Goal: Task Accomplishment & Management: Manage account settings

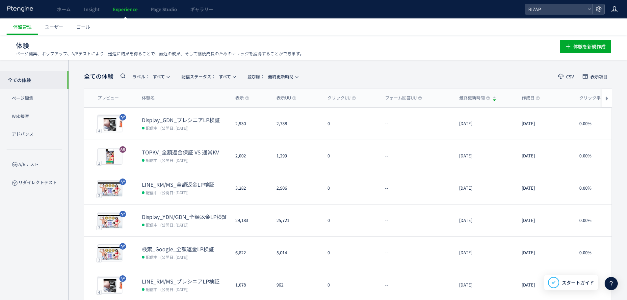
click at [611, 11] on icon at bounding box center [614, 9] width 7 height 7
click at [600, 26] on span "アカウント設定" at bounding box center [597, 26] width 32 height 7
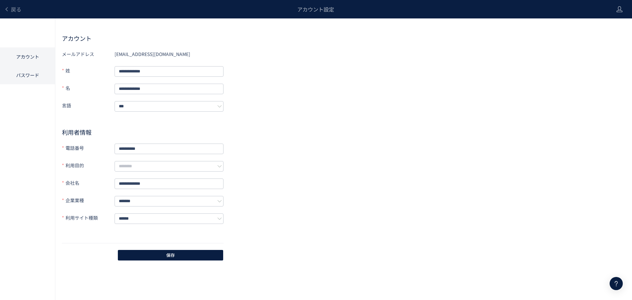
click at [35, 72] on li "パスワード" at bounding box center [27, 75] width 55 height 18
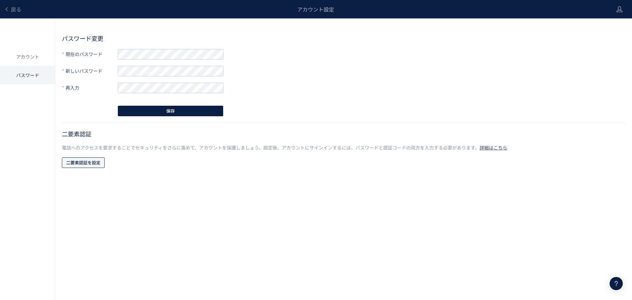
drag, startPoint x: 75, startPoint y: 162, endPoint x: 82, endPoint y: 163, distance: 7.0
click at [75, 162] on span "二要素認証を設定" at bounding box center [83, 162] width 34 height 11
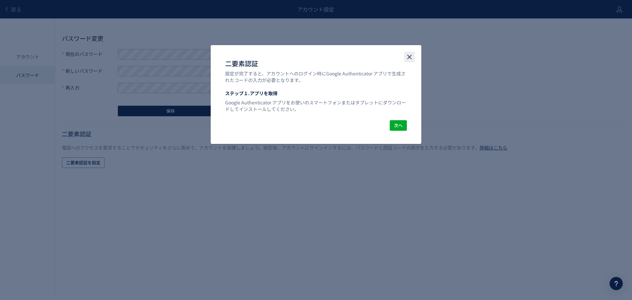
click at [413, 57] on icon "close" at bounding box center [409, 57] width 8 height 8
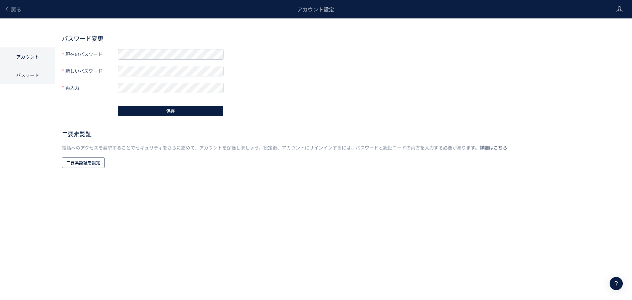
click at [35, 57] on li "アカウント" at bounding box center [27, 56] width 55 height 18
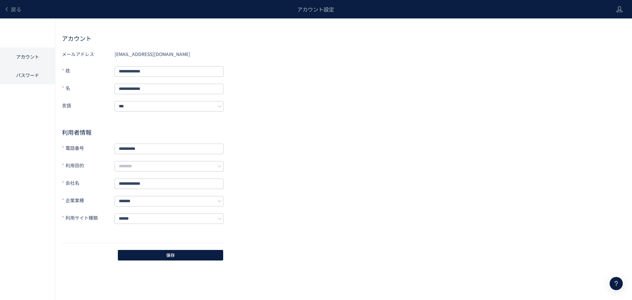
click at [32, 74] on li "パスワード" at bounding box center [27, 75] width 55 height 18
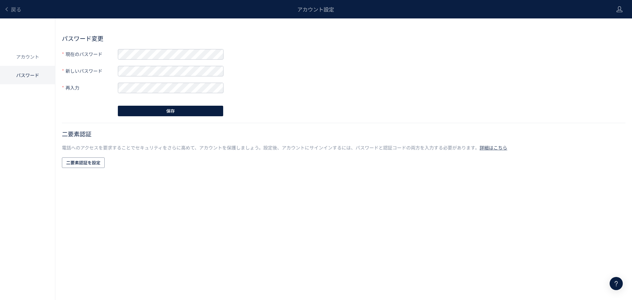
click at [23, 12] on div "アカウント設定" at bounding box center [315, 9] width 588 height 18
click at [18, 11] on span "戻る" at bounding box center [16, 9] width 11 height 8
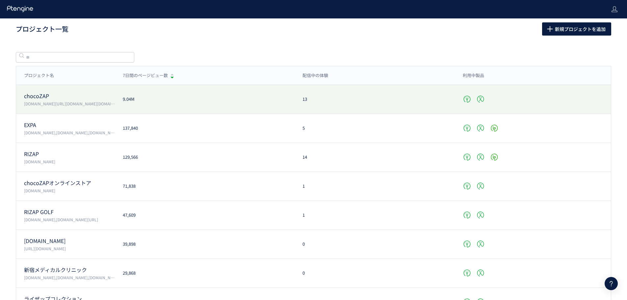
click at [49, 98] on p "chocoZAP" at bounding box center [69, 96] width 91 height 8
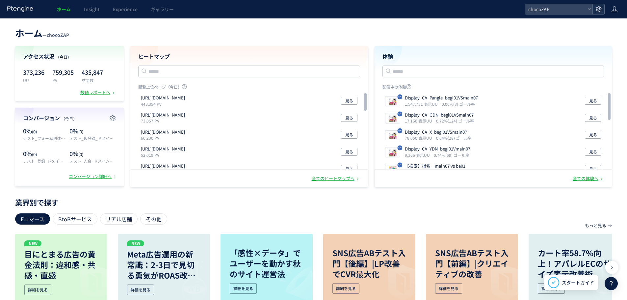
click at [603, 10] on div at bounding box center [598, 9] width 12 height 10
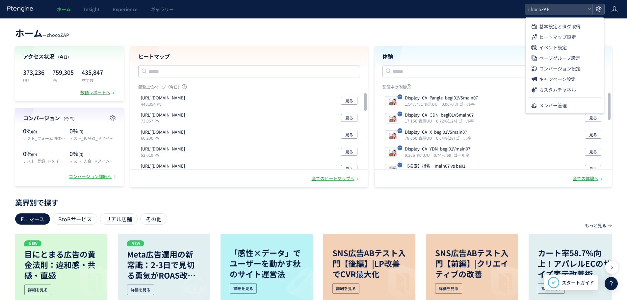
click at [558, 98] on ul "基本設定とタグ取得 ヒートマップ設定 イベント設定 ページグループ設定 コンバージョン設定 キャンペーン設定 カスタムチャネル メンバー管理" at bounding box center [564, 64] width 78 height 92
click at [558, 101] on span "メンバー管理" at bounding box center [553, 105] width 28 height 11
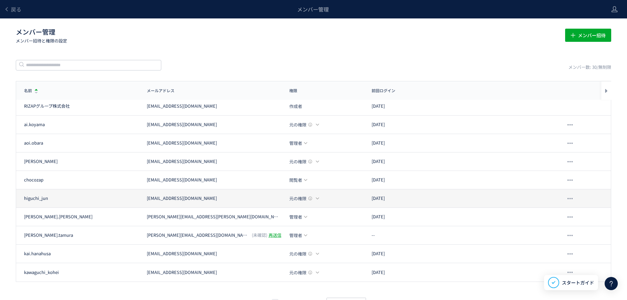
scroll to position [19, 0]
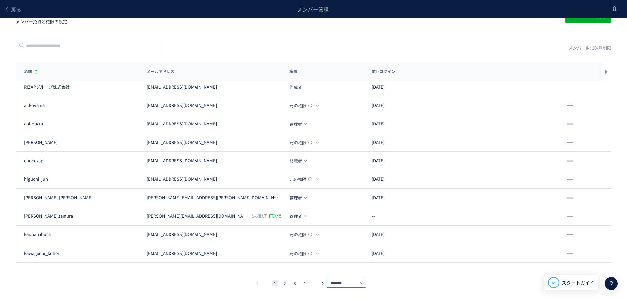
click at [335, 279] on input "*******" at bounding box center [345, 282] width 39 height 9
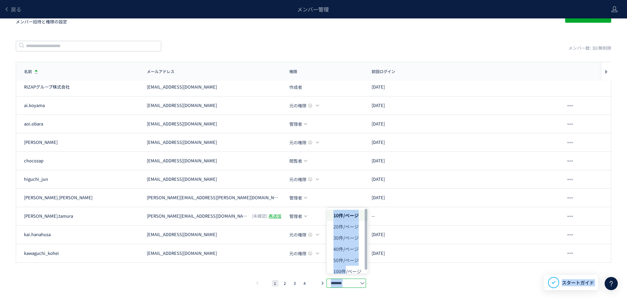
click at [344, 274] on body "戻る メンバー管理 メンバー管理 メンバー招待と権限の設定 メンバー招待 メンバー数: 30/無制限 名前 メールアドレス 権限 前回ログイン 名前 メールア…" at bounding box center [313, 140] width 627 height 319
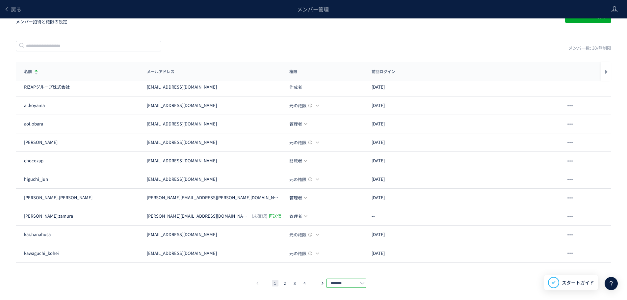
click at [347, 282] on input "*******" at bounding box center [345, 282] width 39 height 9
click at [346, 274] on div "名前 メールアドレス 権限 前回ログイン 名前 メールアドレス 権限 前回ログイン RIZAPグループ株式会社 RM-sys01@rizapgroup.com…" at bounding box center [313, 174] width 595 height 225
click at [346, 281] on input "*******" at bounding box center [345, 282] width 39 height 9
click at [349, 266] on span "100件/ページ" at bounding box center [347, 266] width 28 height 7
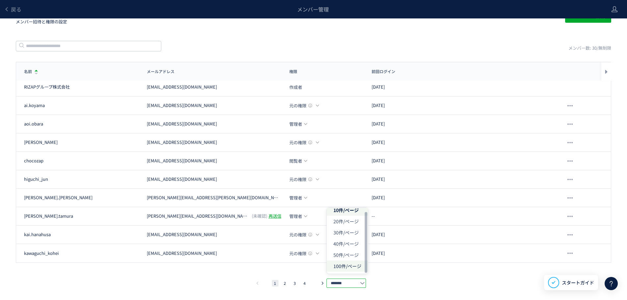
type input "********"
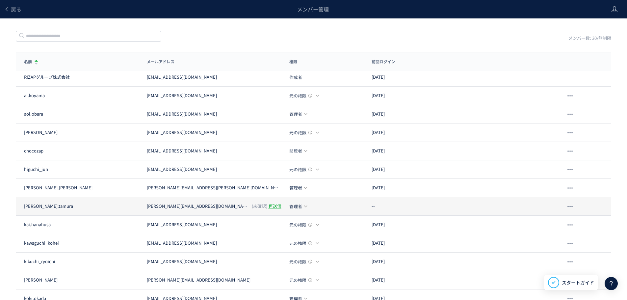
scroll to position [0, 0]
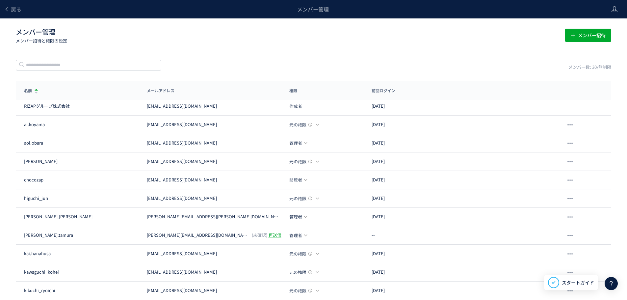
click at [608, 4] on header "戻る メンバー管理" at bounding box center [313, 9] width 627 height 18
click at [612, 7] on icon at bounding box center [614, 9] width 7 height 7
click at [591, 28] on span "アカウント設定" at bounding box center [597, 26] width 32 height 7
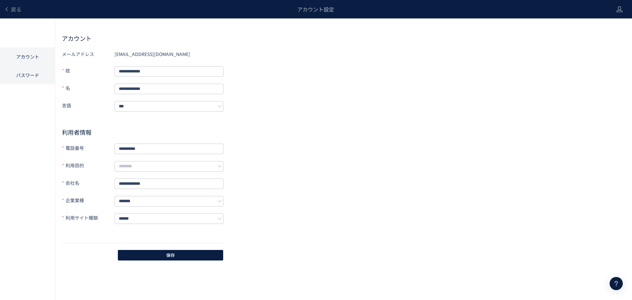
click at [26, 78] on li "パスワード" at bounding box center [27, 75] width 55 height 18
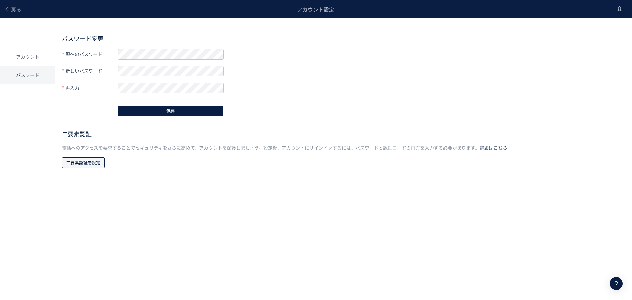
click at [97, 165] on span "二要素認証を設定" at bounding box center [83, 162] width 34 height 11
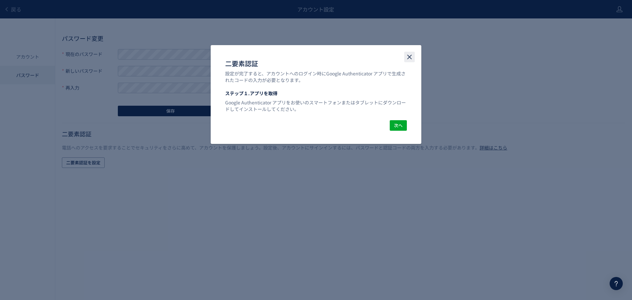
click at [408, 58] on icon "close" at bounding box center [409, 57] width 8 height 8
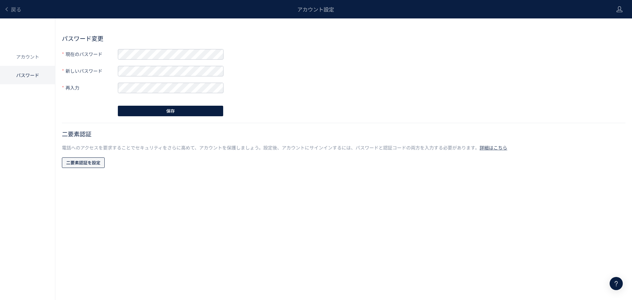
drag, startPoint x: 100, startPoint y: 162, endPoint x: 111, endPoint y: 160, distance: 11.3
click at [100, 162] on span "二要素認証を設定" at bounding box center [83, 162] width 34 height 11
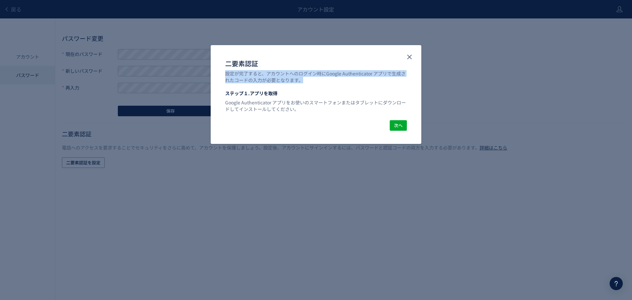
drag, startPoint x: 225, startPoint y: 75, endPoint x: 323, endPoint y: 79, distance: 97.8
click at [323, 79] on div "設定が完了すると、アカウントへのログイン時にGoogle Authenticator アプリで生成されたコードの入力が必要となります。" at bounding box center [316, 76] width 182 height 13
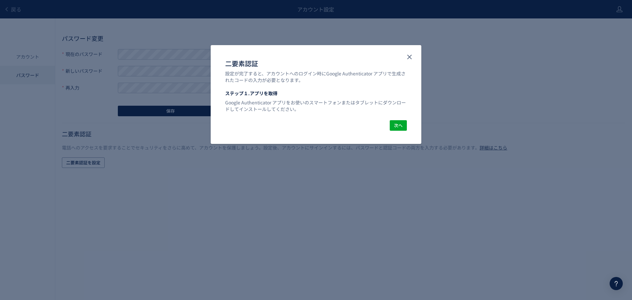
click at [304, 107] on p "Google Authenticator アプリをお使いのスマートフォンまたはタブレットにダウンロードしてインストールしてください。" at bounding box center [316, 104] width 182 height 16
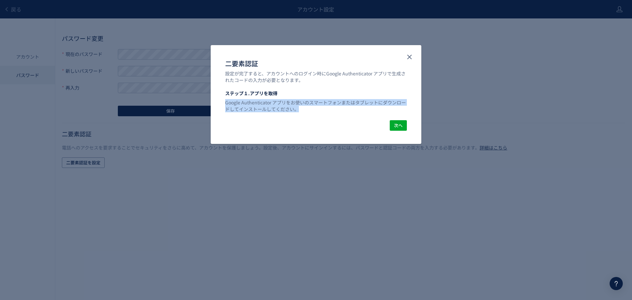
drag, startPoint x: 223, startPoint y: 101, endPoint x: 303, endPoint y: 117, distance: 81.8
click at [303, 117] on div "ステップ１.アプリを取得 Google Authenticator アプリをお使いのスマートフォンまたはタブレットにダウンロードしてインストールしてください。" at bounding box center [316, 105] width 211 height 30
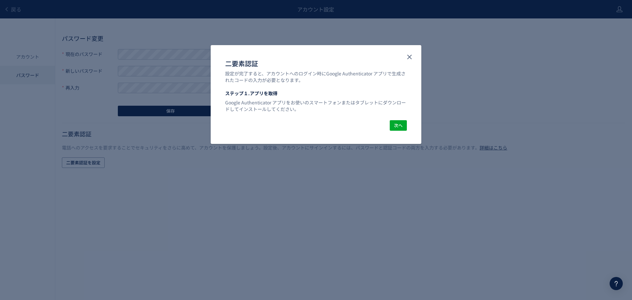
drag, startPoint x: 265, startPoint y: 171, endPoint x: 269, endPoint y: 170, distance: 4.3
click at [265, 171] on div "二要素認証 設定が完了すると、アカウントへのログイン時にGoogle Authenticator アプリで生成されたコードの入力が必要となります。 ステップ１…" at bounding box center [316, 150] width 632 height 300
click at [406, 57] on icon "close" at bounding box center [409, 57] width 8 height 8
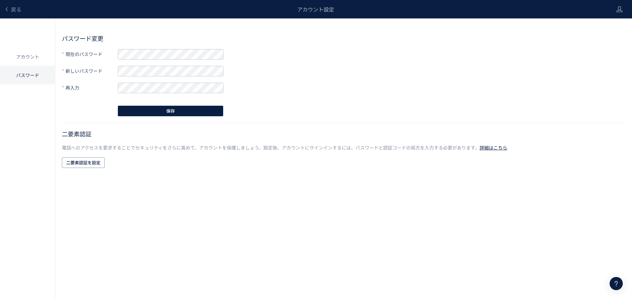
click at [494, 147] on link "詳細はこちら" at bounding box center [493, 147] width 28 height 7
click at [17, 5] on span "戻る" at bounding box center [16, 9] width 11 height 8
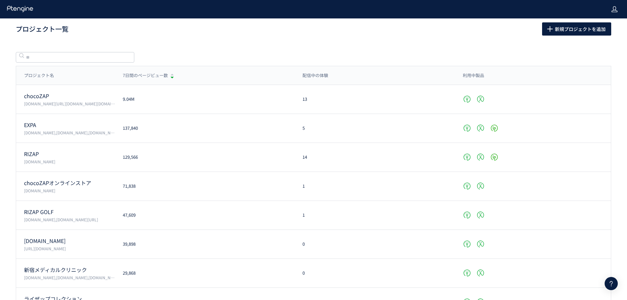
click at [612, 8] on icon at bounding box center [614, 9] width 7 height 7
click at [585, 45] on span "ログアウト" at bounding box center [592, 47] width 23 height 7
click at [615, 9] on icon at bounding box center [614, 9] width 7 height 7
click at [0, 0] on span "アカウント設定" at bounding box center [0, 0] width 0 height 0
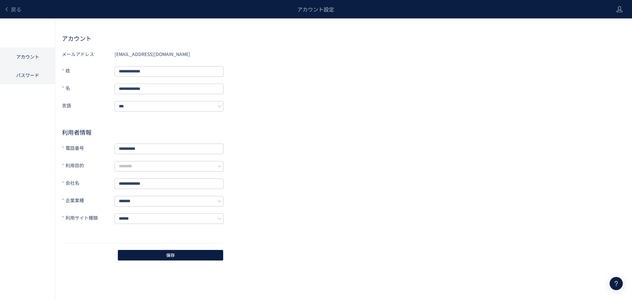
click at [22, 77] on li "パスワード" at bounding box center [27, 75] width 55 height 18
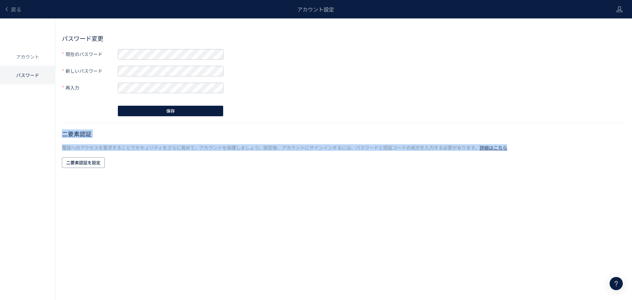
drag, startPoint x: 58, startPoint y: 137, endPoint x: 308, endPoint y: 159, distance: 250.7
click at [308, 159] on div "パスワード変更 現在のパスワード 新しいパスワード 再入力 保存 二要素認証 電話へのアクセスを要求することでセキュリティをさらに高めて、アカウントを保護しま…" at bounding box center [316, 96] width 632 height 157
click at [308, 161] on div "二要素認証 電話へのアクセスを要求することでセキュリティをさらに高めて、アカウントを保護しましょう。設定後、アカウントにサインインするには、パスワードと認証コ…" at bounding box center [343, 149] width 563 height 39
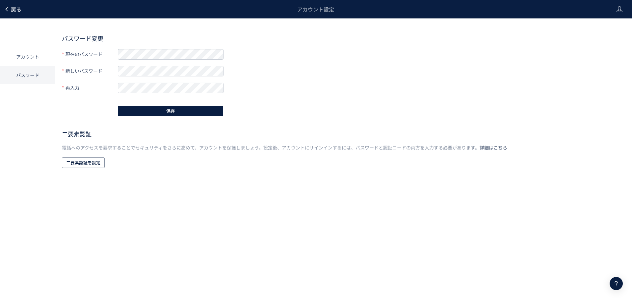
click at [6, 7] on icon at bounding box center [6, 9] width 5 height 5
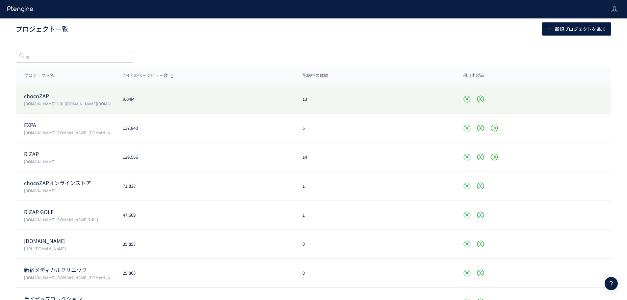
click at [43, 98] on p "chocoZAP" at bounding box center [69, 96] width 91 height 8
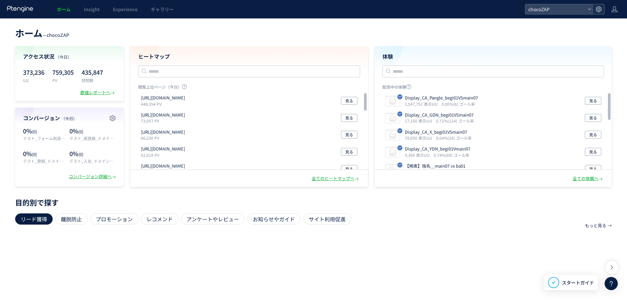
click at [596, 8] on use at bounding box center [599, 9] width 6 height 6
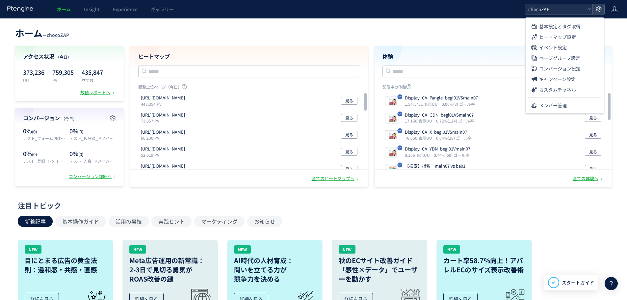
click at [588, 9] on use at bounding box center [589, 9] width 3 height 2
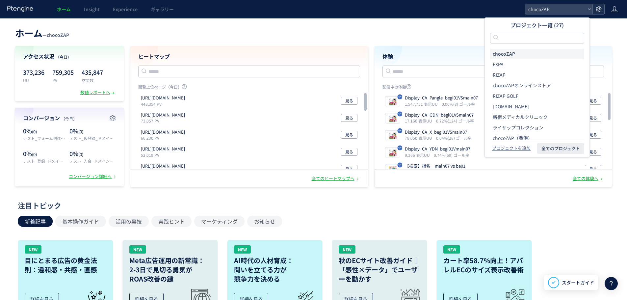
click at [598, 9] on icon at bounding box center [598, 9] width 7 height 7
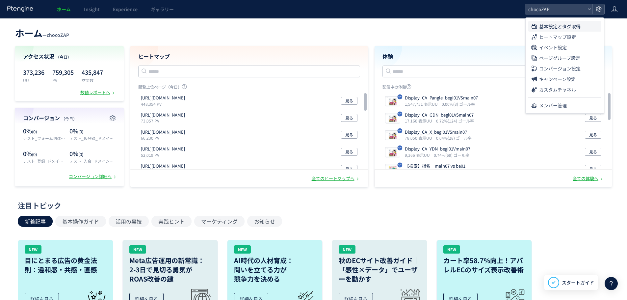
click at [0, 0] on span "基本設定とタグ取得" at bounding box center [0, 0] width 0 height 0
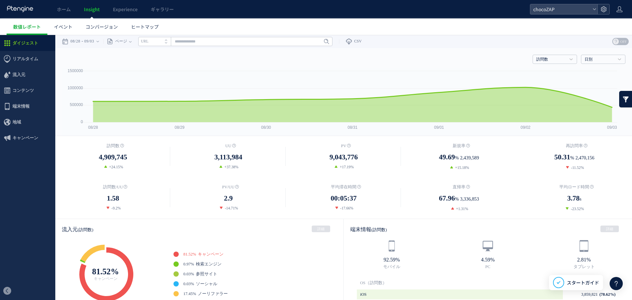
click at [601, 12] on icon at bounding box center [603, 9] width 7 height 7
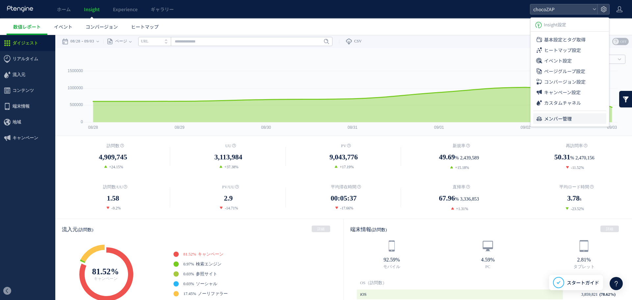
click at [555, 121] on span "メンバー管理" at bounding box center [558, 118] width 28 height 11
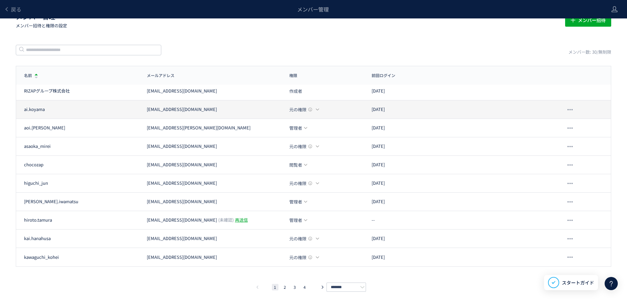
scroll to position [19, 0]
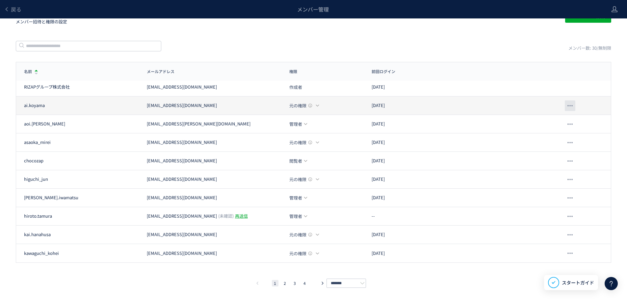
click at [567, 104] on div at bounding box center [570, 105] width 11 height 11
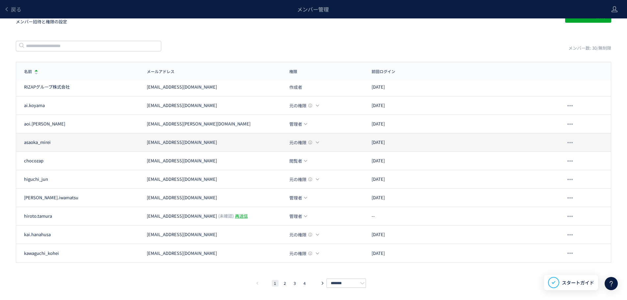
scroll to position [0, 0]
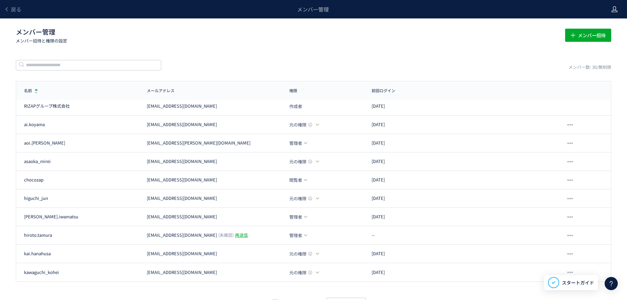
click at [614, 10] on use at bounding box center [614, 9] width 6 height 6
click at [587, 27] on span "アカウント設定" at bounding box center [597, 26] width 32 height 7
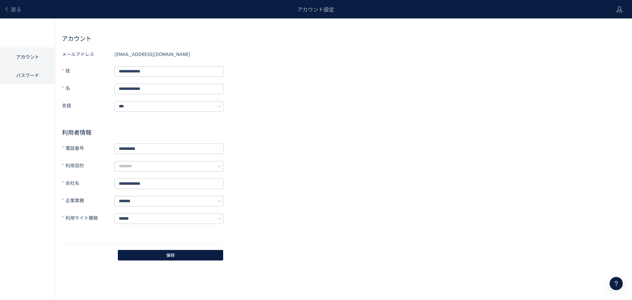
click at [24, 72] on li "パスワード" at bounding box center [27, 75] width 55 height 18
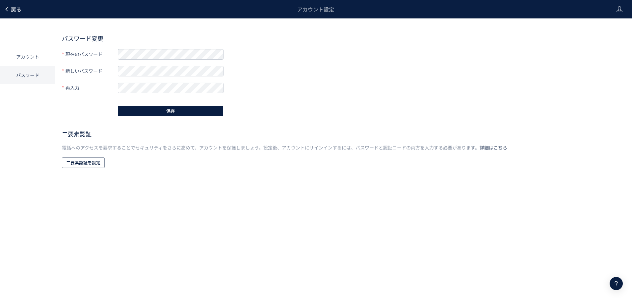
click at [11, 9] on span "戻る" at bounding box center [16, 9] width 11 height 8
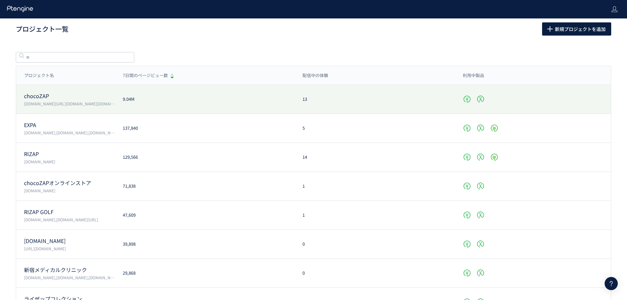
click at [52, 104] on p "[DOMAIN_NAME][URL][DOMAIN_NAME][DOMAIN_NAME][PERSON_NAME][DOMAIN_NAME]" at bounding box center [69, 104] width 91 height 6
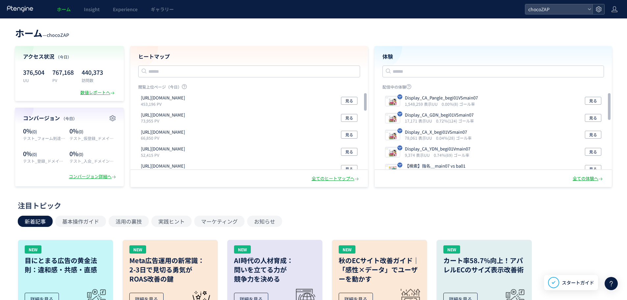
click at [597, 9] on icon at bounding box center [598, 9] width 7 height 7
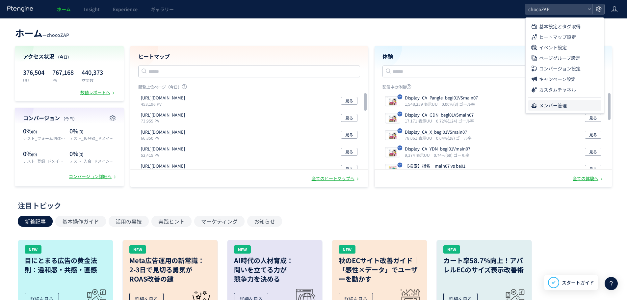
click at [548, 107] on span "メンバー管理" at bounding box center [553, 105] width 28 height 11
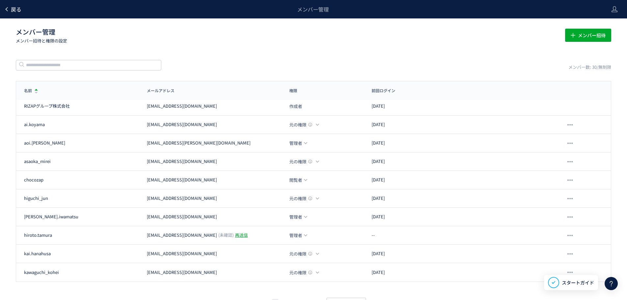
click at [17, 13] on span "戻る" at bounding box center [16, 9] width 11 height 8
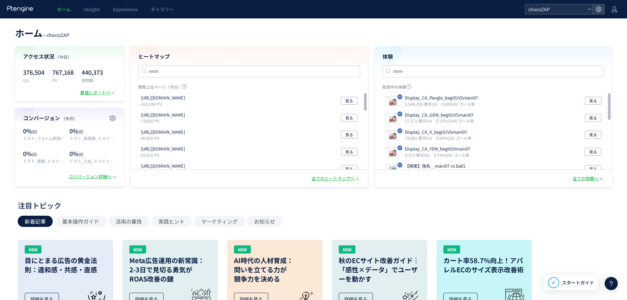
click at [562, 12] on span "chocoZAP" at bounding box center [555, 9] width 59 height 10
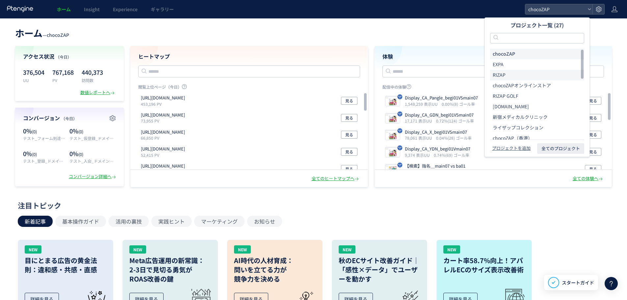
click at [508, 72] on li "RIZAP" at bounding box center [537, 75] width 94 height 11
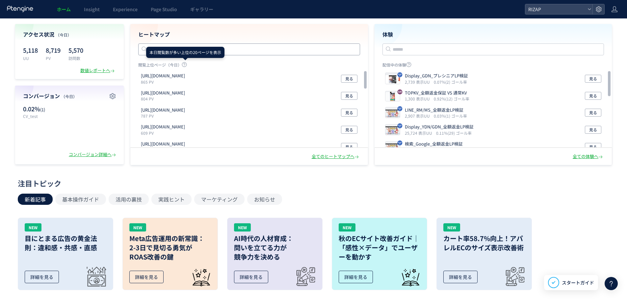
click at [183, 46] on input "text" at bounding box center [249, 49] width 222 height 12
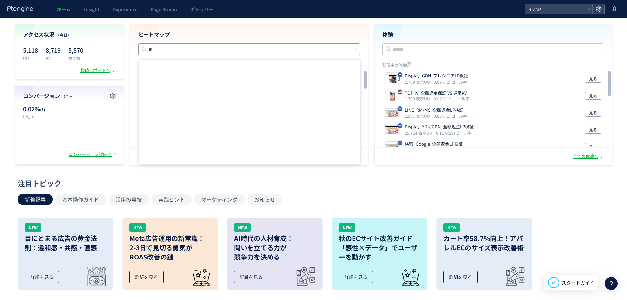
type input "*"
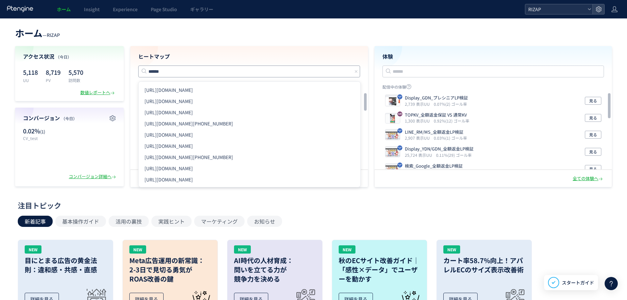
type input "******"
click at [586, 9] on div "RIZAP" at bounding box center [558, 9] width 67 height 10
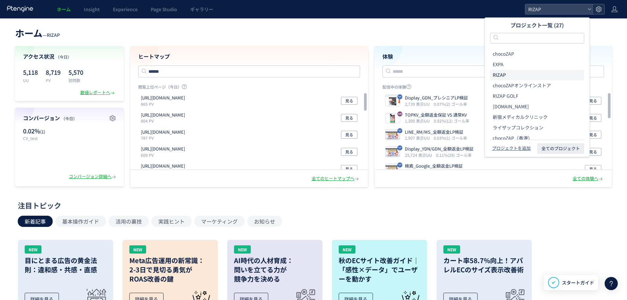
click at [597, 11] on use at bounding box center [599, 9] width 6 height 6
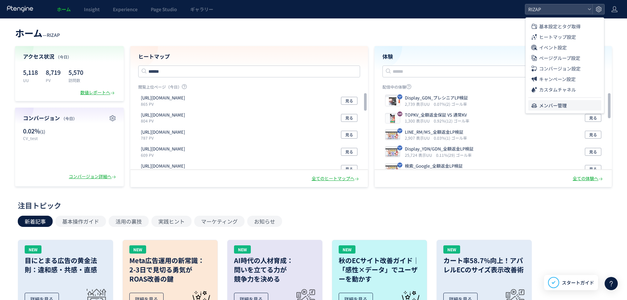
click at [558, 109] on span "メンバー管理" at bounding box center [553, 105] width 28 height 11
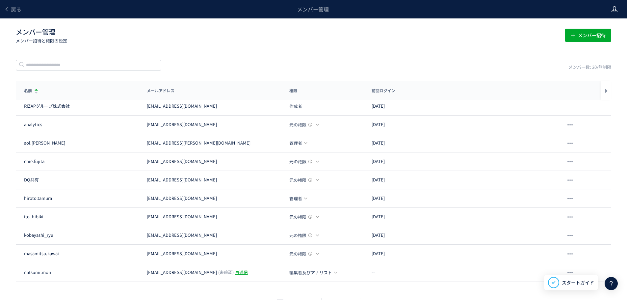
click at [615, 11] on use at bounding box center [614, 9] width 6 height 6
click at [613, 27] on span "アカウント設定" at bounding box center [597, 26] width 32 height 7
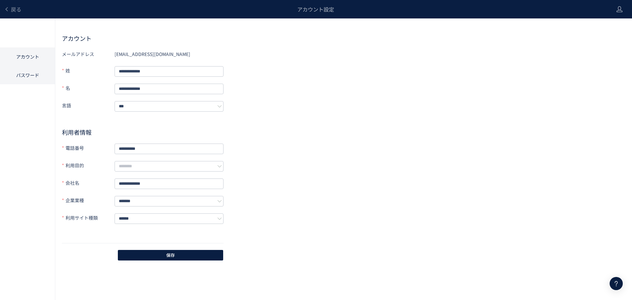
click at [8, 76] on li "パスワード" at bounding box center [27, 75] width 55 height 18
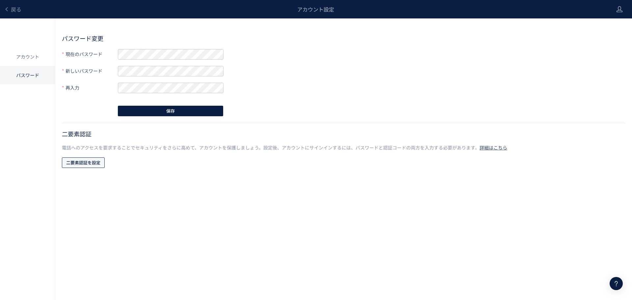
click at [75, 166] on span "二要素認証を設定" at bounding box center [83, 162] width 34 height 11
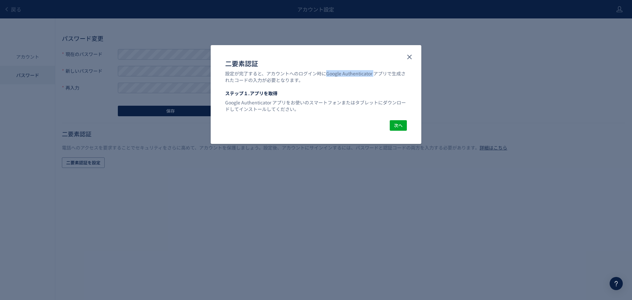
drag, startPoint x: 324, startPoint y: 72, endPoint x: 375, endPoint y: 74, distance: 50.7
click at [375, 74] on div "設定が完了すると、アカウントへのログイン時にGoogle Authenticator アプリで生成されたコードの入力が必要となります。" at bounding box center [316, 76] width 182 height 13
drag, startPoint x: 224, startPoint y: 105, endPoint x: 273, endPoint y: 102, distance: 49.4
click at [273, 102] on div "ステップ１.アプリを取得 Google Authenticator アプリをお使いのスマートフォンまたはタブレットにダウンロードしてインストールしてください。" at bounding box center [316, 105] width 211 height 30
click at [351, 102] on p "Google Authenticator アプリをお使いのスマートフォンまたはタブレットにダウンロードしてインストールしてください。" at bounding box center [316, 104] width 182 height 16
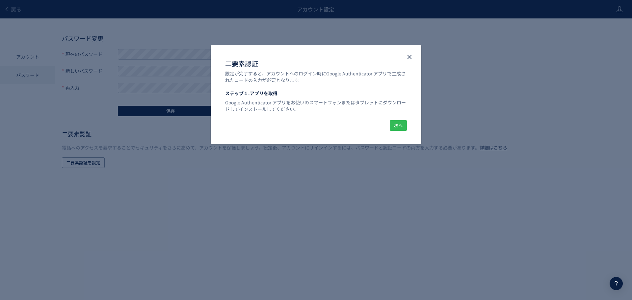
click at [403, 127] on button "次へ" at bounding box center [398, 125] width 17 height 11
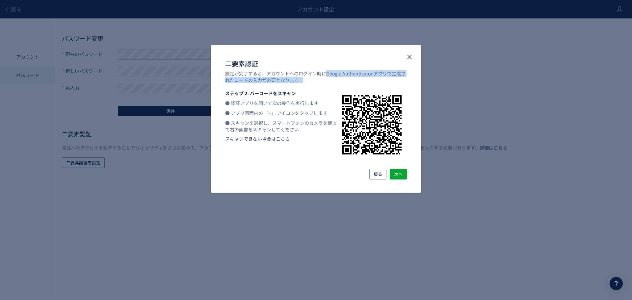
drag, startPoint x: 325, startPoint y: 75, endPoint x: 346, endPoint y: 78, distance: 21.3
click at [346, 78] on div "設定が完了すると、アカウントへのログイン時にGoogle Authenticator アプリで生成されたコードの入力が必要となります。" at bounding box center [316, 76] width 182 height 13
click at [405, 59] on icon "close" at bounding box center [409, 57] width 8 height 8
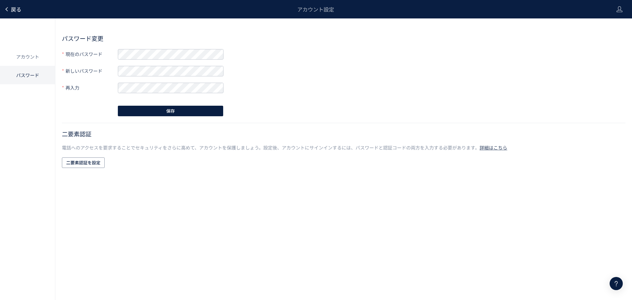
click at [13, 7] on span "戻る" at bounding box center [16, 9] width 11 height 8
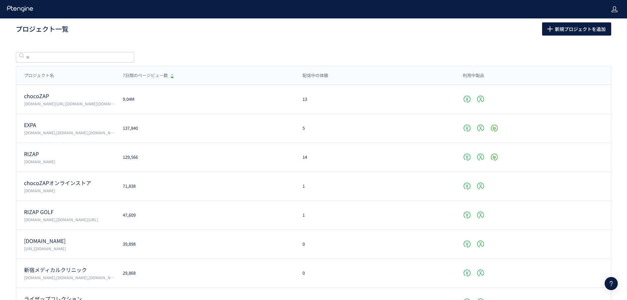
click at [614, 4] on div at bounding box center [614, 9] width 7 height 18
click at [590, 44] on span "ログアウト" at bounding box center [592, 47] width 23 height 7
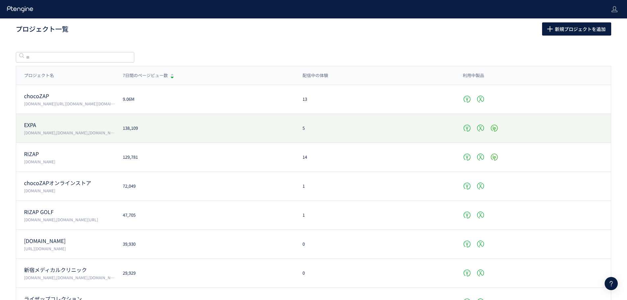
click at [57, 135] on p "[DOMAIN_NAME],[DOMAIN_NAME],[DOMAIN_NAME]" at bounding box center [69, 133] width 91 height 6
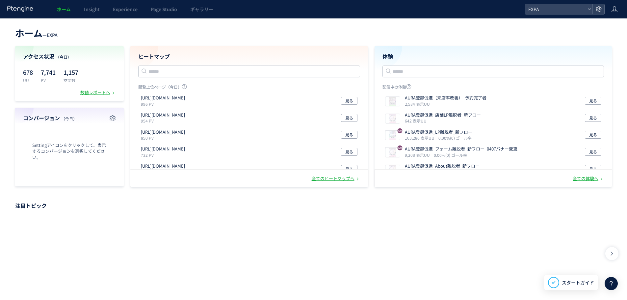
click at [601, 10] on icon at bounding box center [598, 9] width 7 height 7
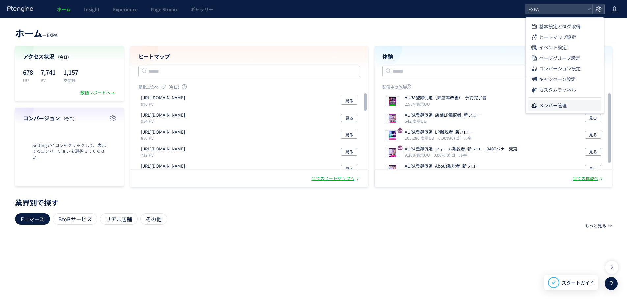
click at [536, 104] on icon at bounding box center [534, 105] width 7 height 7
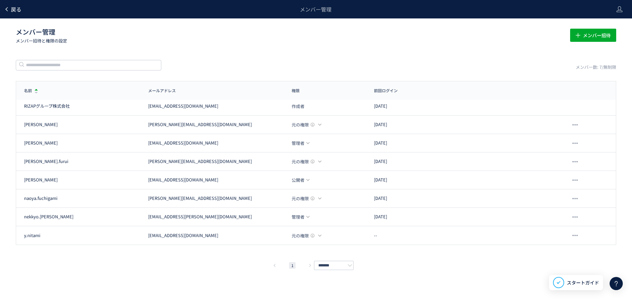
click at [18, 12] on span "戻る" at bounding box center [16, 9] width 11 height 8
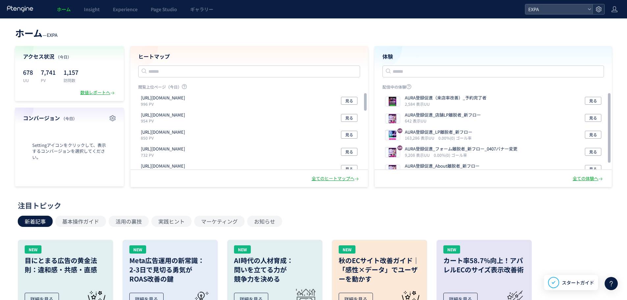
click at [599, 8] on icon at bounding box center [598, 9] width 7 height 7
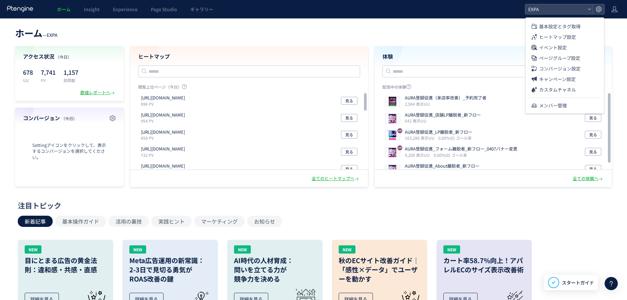
drag, startPoint x: 508, startPoint y: 25, endPoint x: 519, endPoint y: 21, distance: 11.6
click at [508, 24] on div "ホーム — EXPA アクセス状況 （今日） 678 UU 7,741 PV 1,157 訪問数 数値レポートへ コンバージョン （今日） Settingアイ…" at bounding box center [313, 282] width 627 height 528
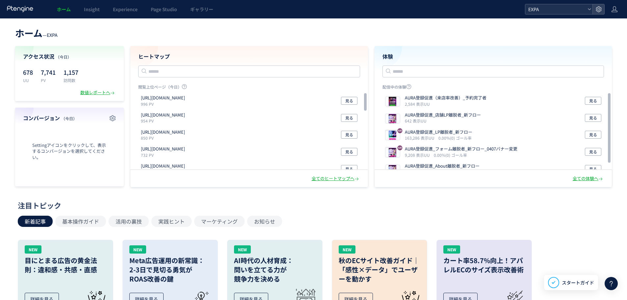
click at [588, 10] on icon at bounding box center [589, 9] width 4 height 4
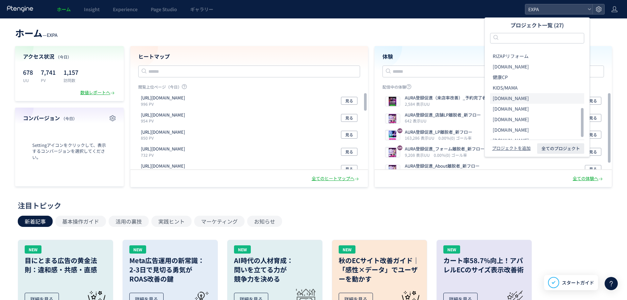
scroll to position [193, 0]
click at [505, 131] on span "[DOMAIN_NAME]" at bounding box center [511, 134] width 36 height 7
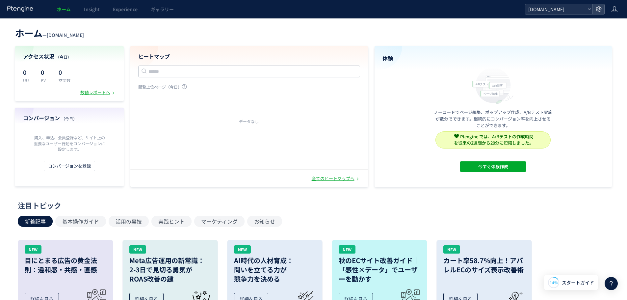
click at [586, 10] on div "[DOMAIN_NAME]" at bounding box center [558, 9] width 67 height 10
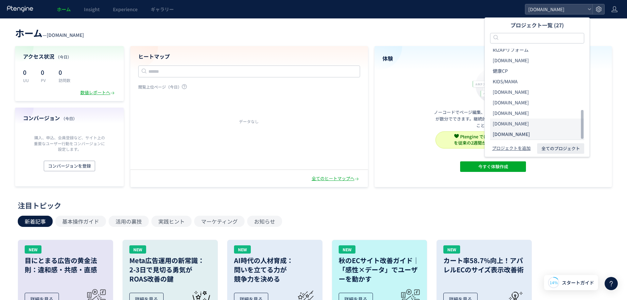
click at [517, 119] on li "[DOMAIN_NAME]" at bounding box center [537, 123] width 94 height 11
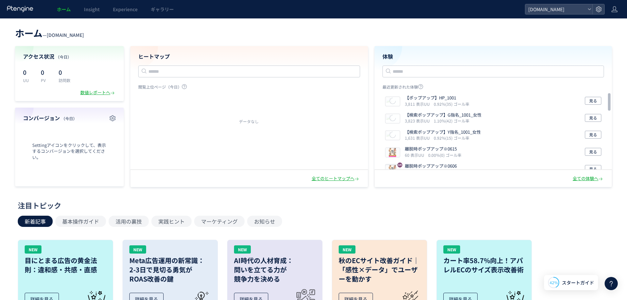
click at [595, 9] on icon at bounding box center [598, 9] width 7 height 7
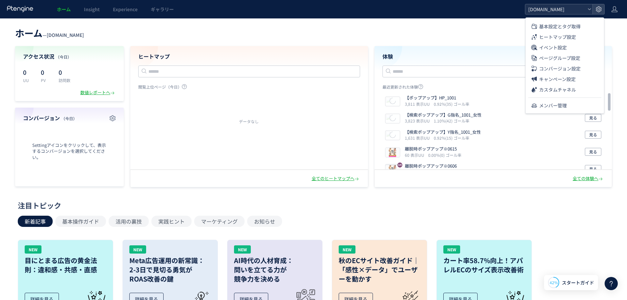
click at [588, 10] on icon at bounding box center [589, 9] width 4 height 4
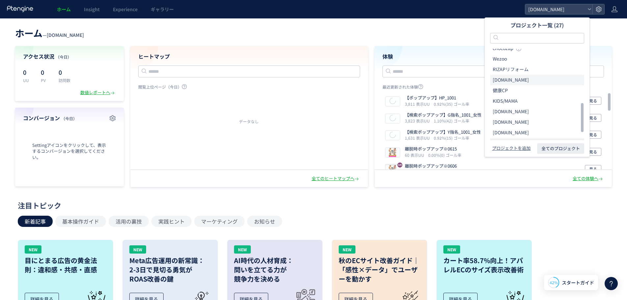
scroll to position [171, 0]
click at [522, 94] on li "健康CP" at bounding box center [537, 93] width 94 height 11
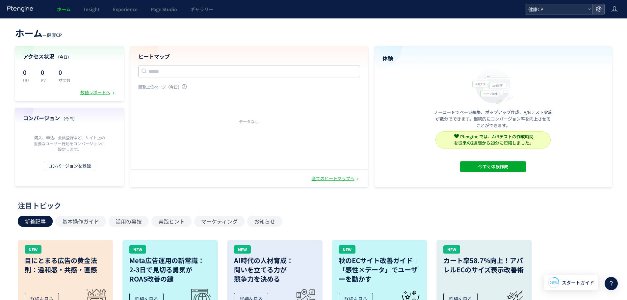
click at [590, 8] on icon at bounding box center [589, 9] width 4 height 4
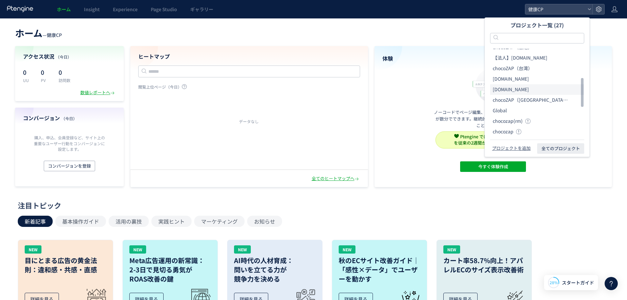
scroll to position [84, 0]
click at [531, 85] on li "[DOMAIN_NAME]" at bounding box center [537, 86] width 94 height 11
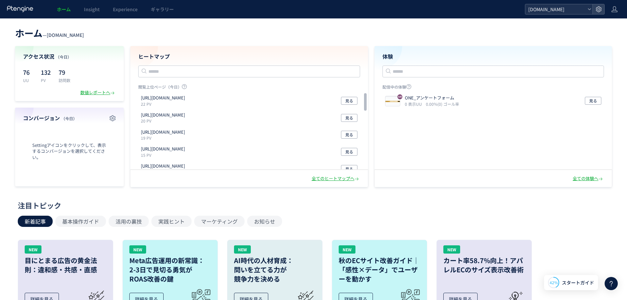
click at [590, 8] on icon at bounding box center [589, 9] width 4 height 4
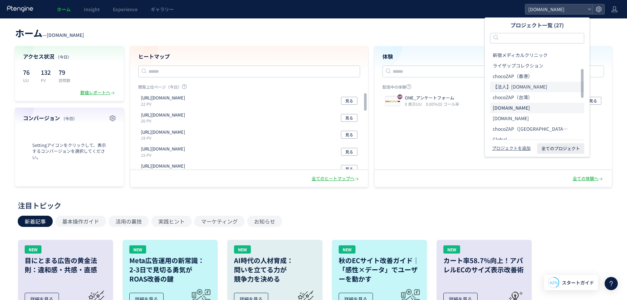
scroll to position [62, 0]
click at [538, 75] on li "chocoZAP（香港）" at bounding box center [537, 76] width 94 height 11
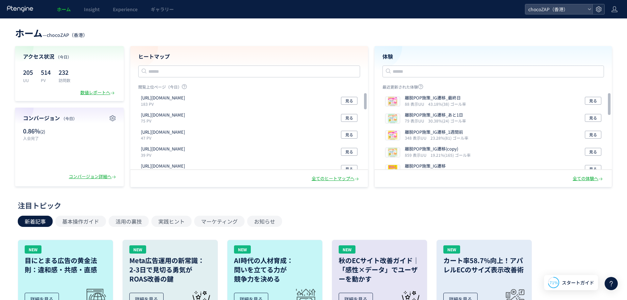
click at [599, 8] on use at bounding box center [599, 9] width 6 height 6
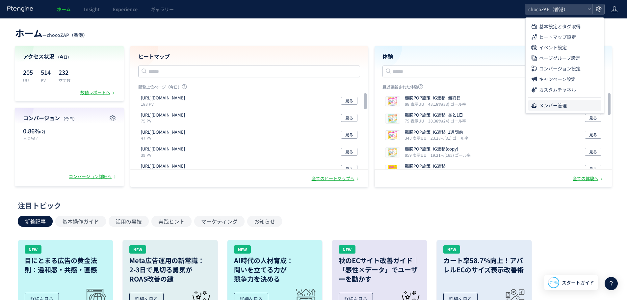
click at [541, 106] on span "メンバー管理" at bounding box center [553, 105] width 28 height 11
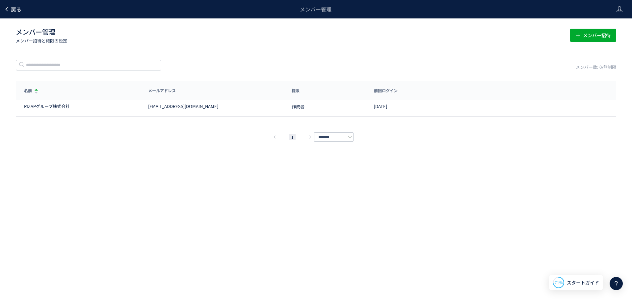
click at [9, 13] on link "戻る" at bounding box center [12, 10] width 17 height 8
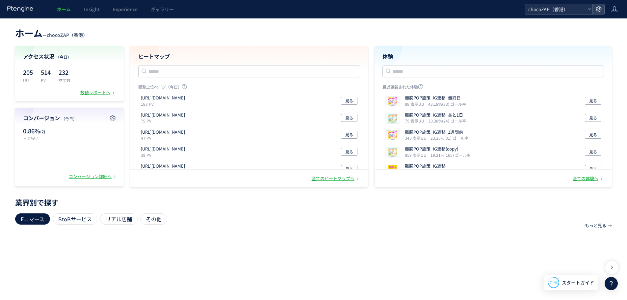
click at [591, 10] on icon at bounding box center [589, 9] width 4 height 4
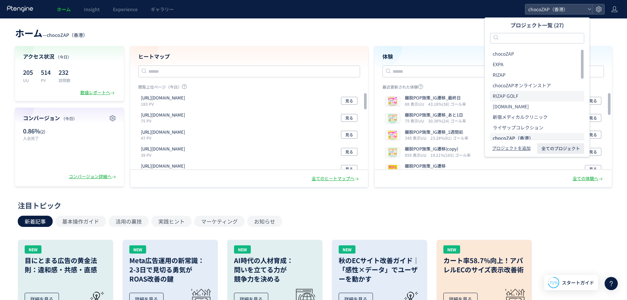
click at [532, 96] on li "RIZAP GOLF" at bounding box center [537, 96] width 94 height 11
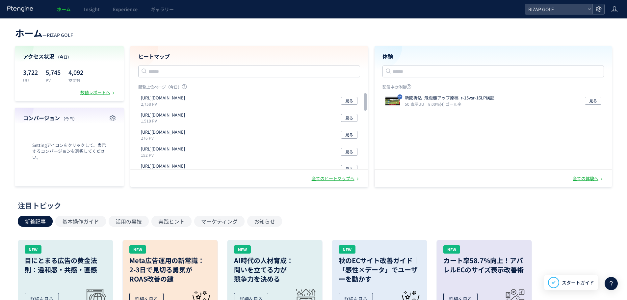
click at [599, 10] on use at bounding box center [599, 9] width 6 height 6
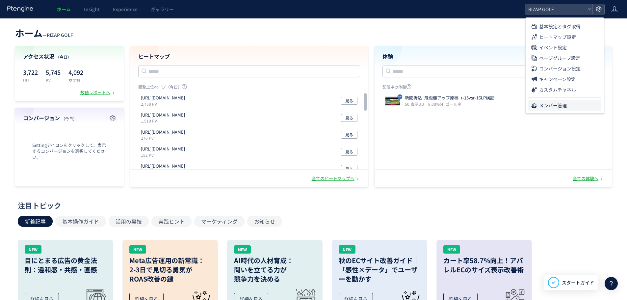
click at [552, 104] on span "メンバー管理" at bounding box center [553, 105] width 28 height 11
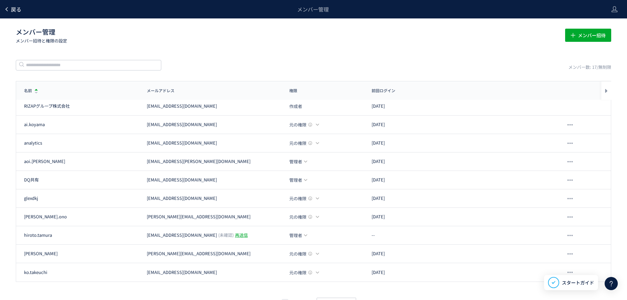
click at [13, 8] on span "戻る" at bounding box center [16, 9] width 11 height 8
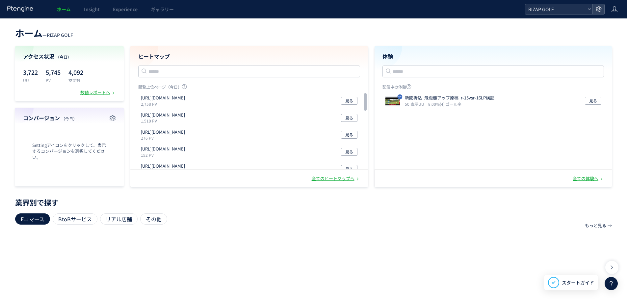
click at [588, 10] on icon at bounding box center [589, 9] width 4 height 4
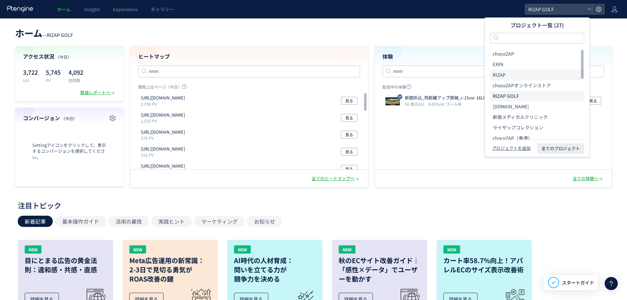
click at [523, 75] on li "RIZAP" at bounding box center [537, 75] width 94 height 11
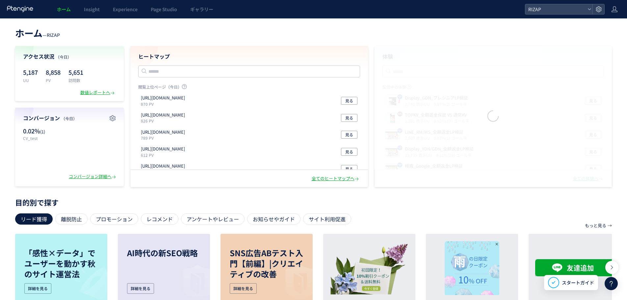
click at [599, 5] on div at bounding box center [598, 9] width 12 height 10
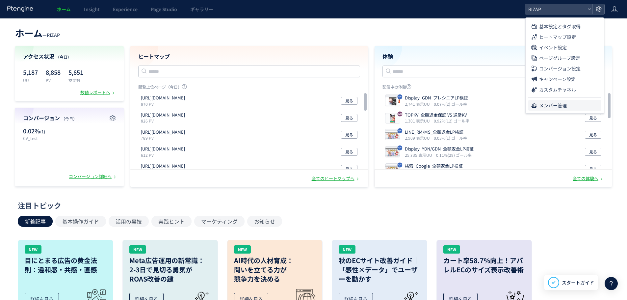
click at [557, 103] on span "メンバー管理" at bounding box center [553, 105] width 28 height 11
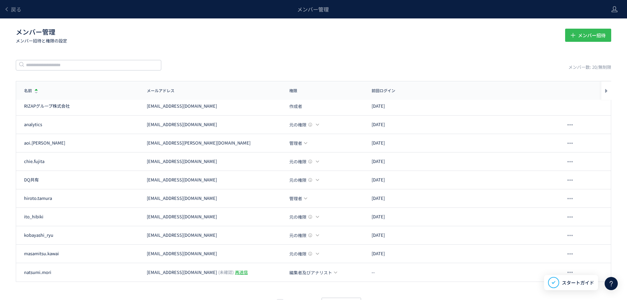
click at [586, 35] on span "メンバー招待" at bounding box center [592, 35] width 28 height 13
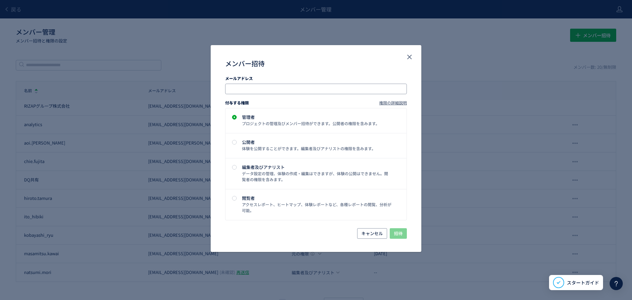
click at [234, 86] on input "メンバー招待" at bounding box center [316, 89] width 176 height 8
type input "**********"
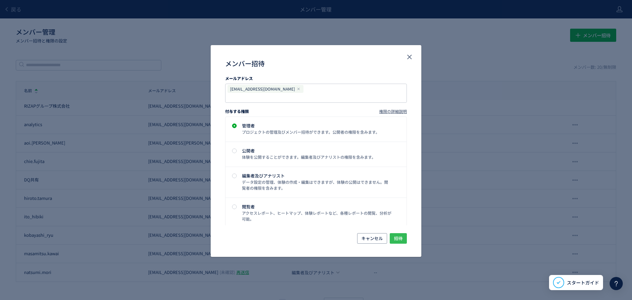
click at [404, 233] on button "招待" at bounding box center [398, 238] width 17 height 11
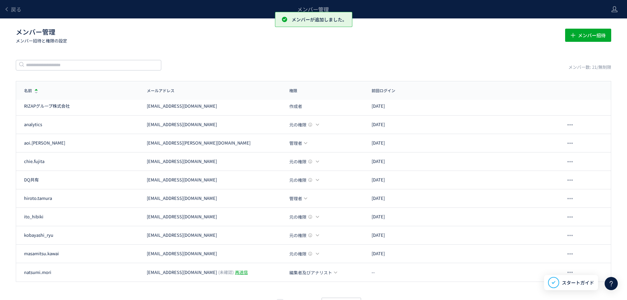
click at [610, 5] on header "戻る メンバー管理" at bounding box center [313, 9] width 627 height 18
click at [612, 8] on icon at bounding box center [614, 9] width 7 height 7
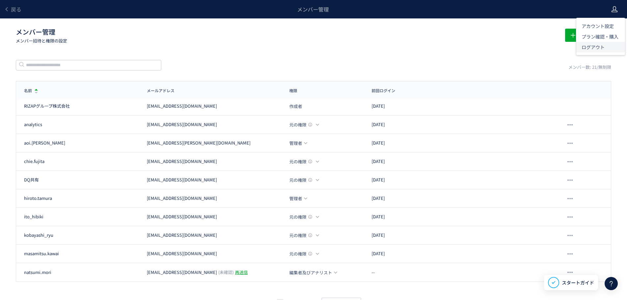
click at [598, 48] on span "ログアウト" at bounding box center [592, 47] width 23 height 7
